Goal: Task Accomplishment & Management: Manage account settings

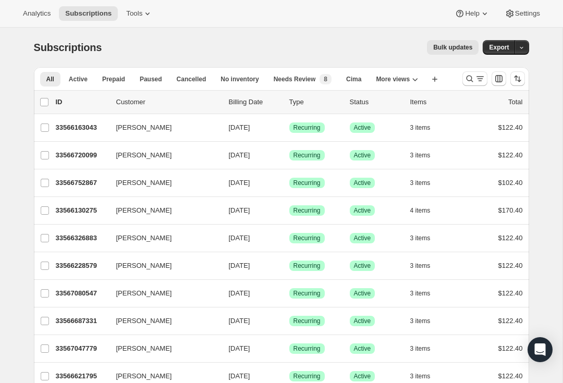
click at [471, 80] on icon "Search and filter results" at bounding box center [469, 79] width 7 height 7
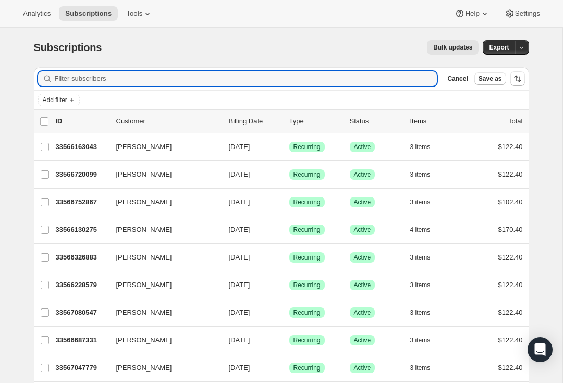
click at [461, 82] on span "Cancel" at bounding box center [457, 79] width 20 height 8
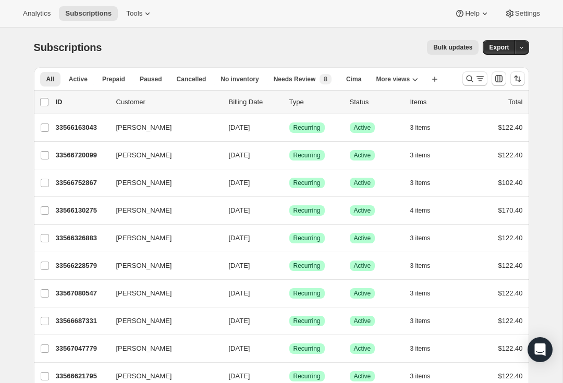
click at [481, 75] on icon "Search and filter results" at bounding box center [480, 78] width 10 height 10
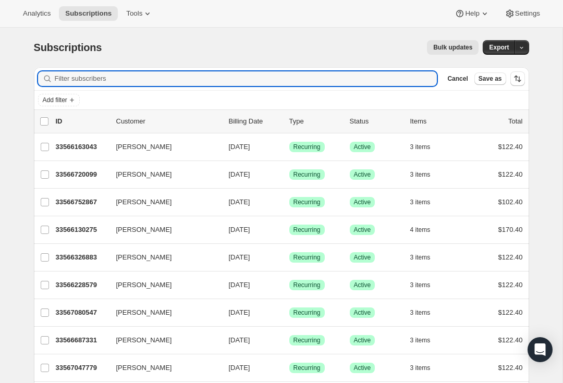
click at [461, 70] on div "Filter subscribers Cancel Save as" at bounding box center [281, 78] width 495 height 23
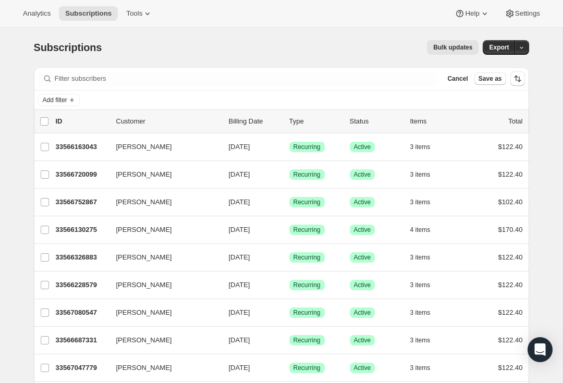
click at [79, 153] on div "33566163043 [PERSON_NAME] [DATE] Success Recurring Success Active 3 items $122.…" at bounding box center [289, 147] width 467 height 15
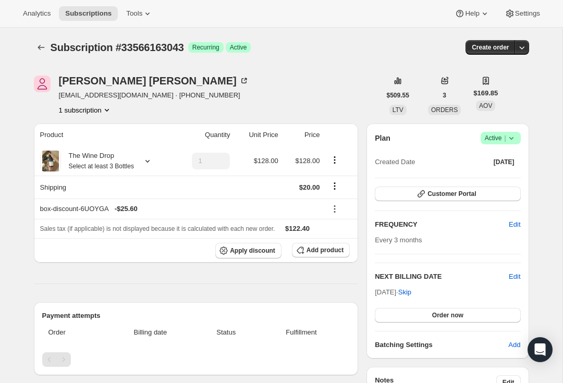
click at [134, 166] on small "Select at least 3 Bottles" at bounding box center [101, 166] width 65 height 7
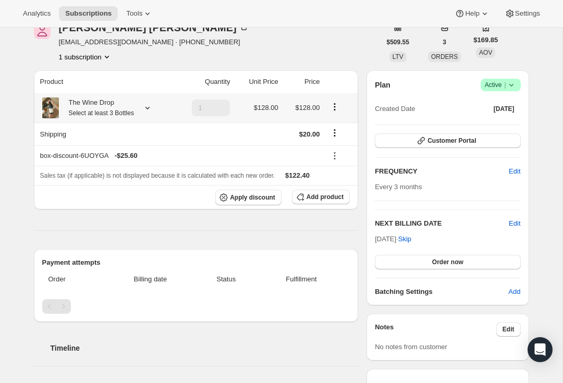
scroll to position [54, 0]
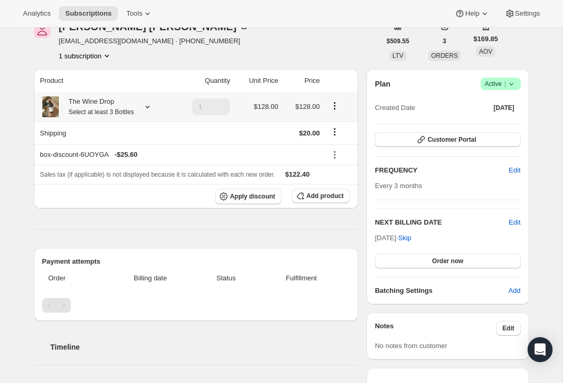
click at [459, 261] on span "Order now" at bounding box center [447, 261] width 31 height 8
click at [471, 199] on div "Plan Success Active | Created Date [DATE] Customer Portal FREQUENCY Edit Every …" at bounding box center [447, 187] width 145 height 218
click at [323, 222] on div "Product Quantity Unit Price Price The Wine Drop Select at least 3 Bottles 1 $12…" at bounding box center [196, 289] width 325 height 440
click at [246, 194] on span "Apply discount" at bounding box center [252, 196] width 45 height 8
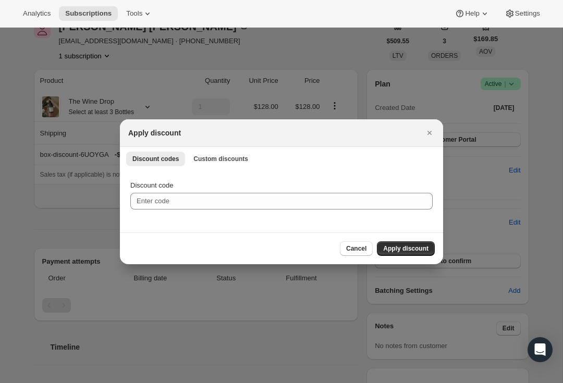
click at [347, 249] on span "Cancel" at bounding box center [356, 248] width 20 height 8
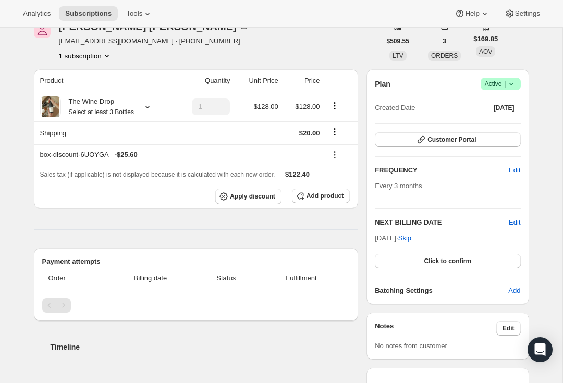
click at [346, 249] on div "Payment attempts Order Billing date Status Fulfillment" at bounding box center [196, 284] width 325 height 73
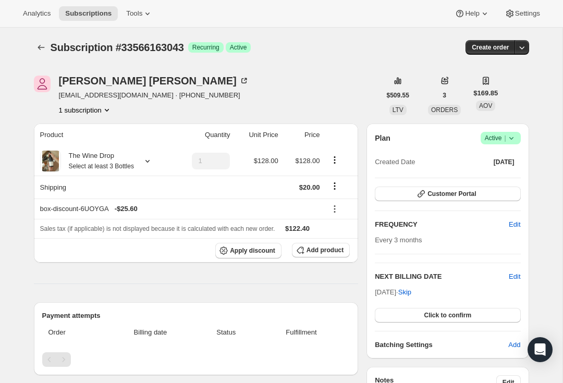
scroll to position [0, 0]
click at [461, 192] on span "Customer Portal" at bounding box center [451, 194] width 48 height 8
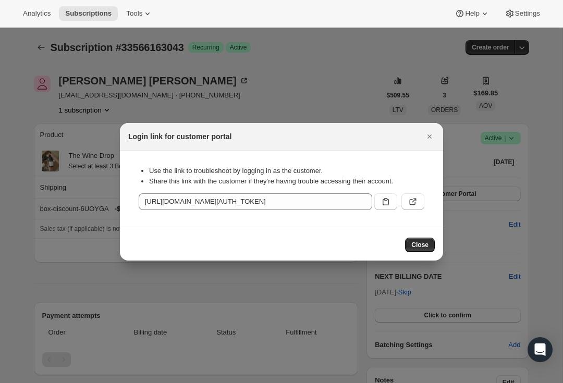
click at [417, 203] on icon ":rd0:" at bounding box center [413, 201] width 10 height 10
click at [428, 132] on icon "Close" at bounding box center [429, 136] width 10 height 10
